Goal: Information Seeking & Learning: Learn about a topic

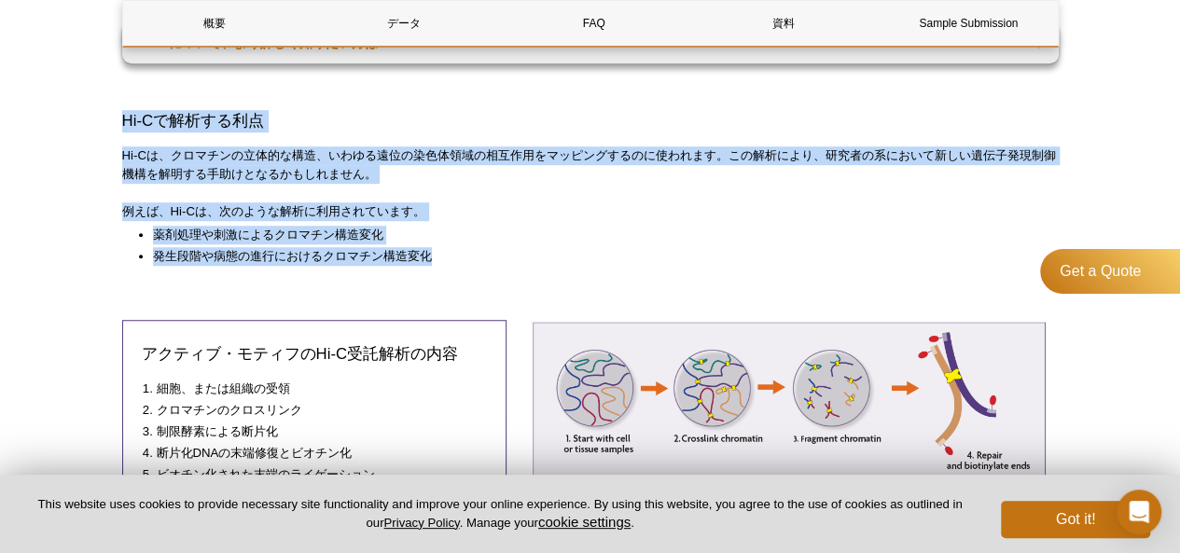
scroll to position [526, 0]
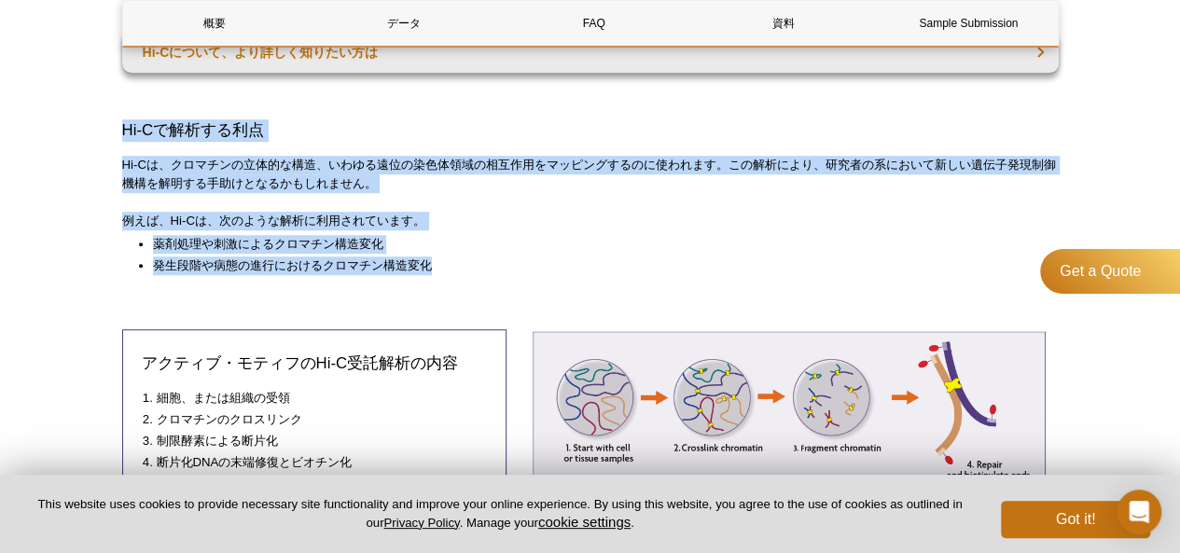
drag, startPoint x: 102, startPoint y: 133, endPoint x: 473, endPoint y: 260, distance: 392.5
click at [473, 260] on li "発生段階や病態の進行におけるクロマチン構造変化" at bounding box center [596, 266] width 887 height 19
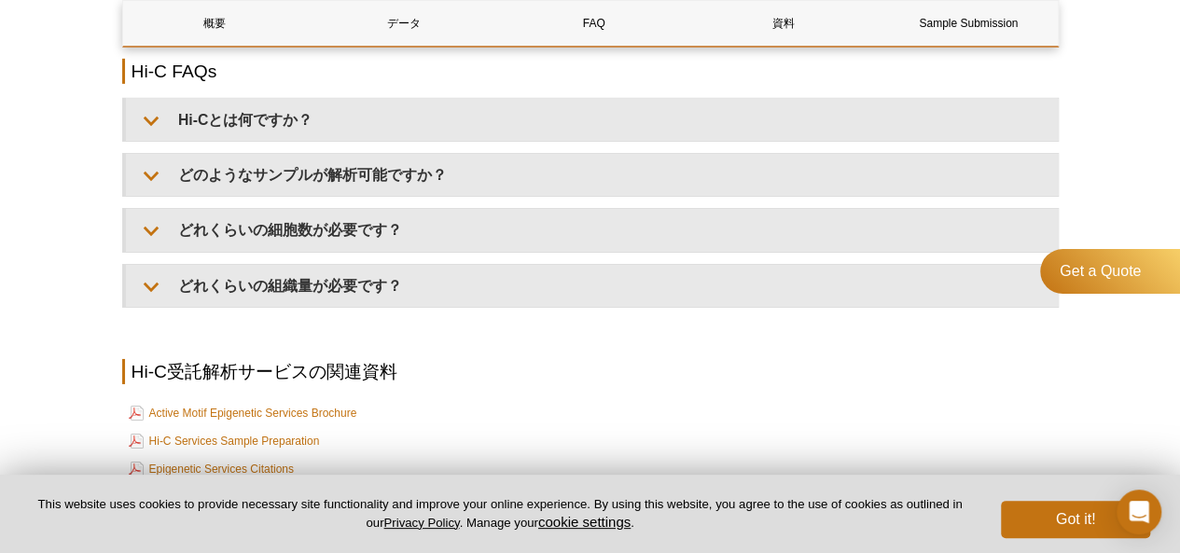
scroll to position [2962, 0]
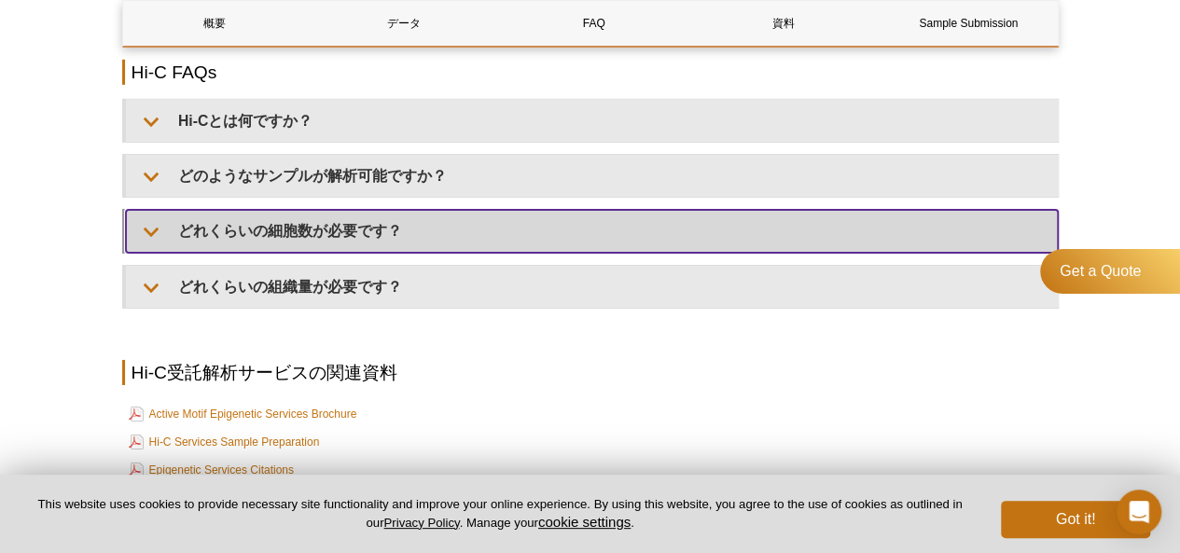
click at [223, 223] on summary "どれくらいの細胞数が必要です？" at bounding box center [592, 231] width 932 height 42
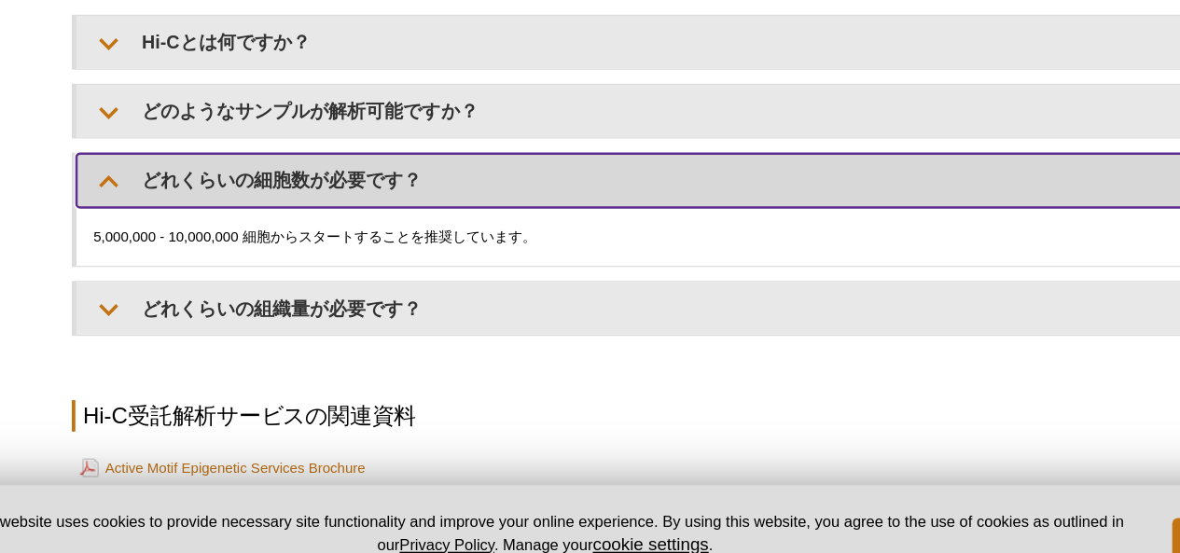
scroll to position [2961, 0]
